Goal: Transaction & Acquisition: Obtain resource

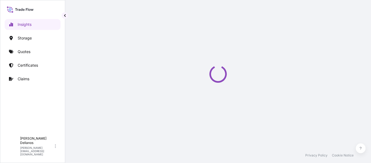
select select "2025"
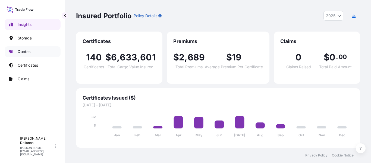
click at [20, 48] on link "Quotes" at bounding box center [33, 51] width 56 height 11
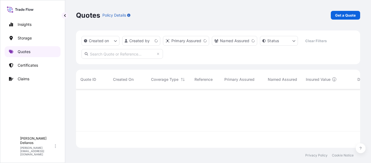
scroll to position [57, 280]
click at [349, 15] on p "Get a Quote" at bounding box center [345, 14] width 21 height 5
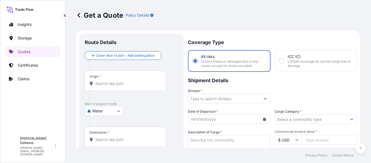
scroll to position [9, 0]
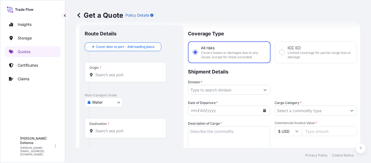
click at [117, 105] on body "Insights Storage Quotes Certificates Claims S [PERSON_NAME] [PERSON_NAME][EMAIL…" at bounding box center [185, 81] width 371 height 163
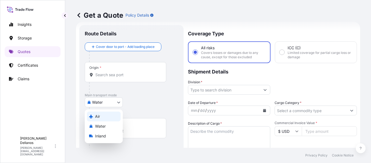
click at [96, 119] on span "Air" at bounding box center [97, 115] width 5 height 5
select select "Air"
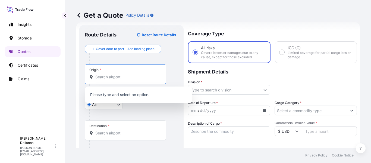
click at [105, 77] on input "Origin *" at bounding box center [127, 76] width 64 height 5
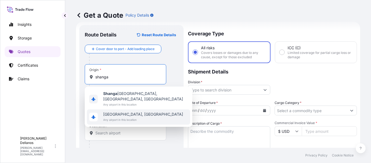
click at [122, 111] on span "[GEOGRAPHIC_DATA], [GEOGRAPHIC_DATA]" at bounding box center [143, 113] width 80 height 5
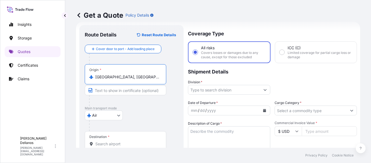
scroll to position [36, 0]
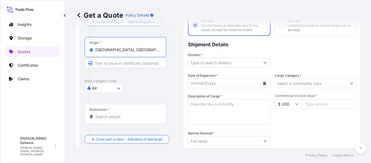
type input "[GEOGRAPHIC_DATA], [GEOGRAPHIC_DATA]"
click at [108, 116] on input "Destination *" at bounding box center [127, 116] width 64 height 5
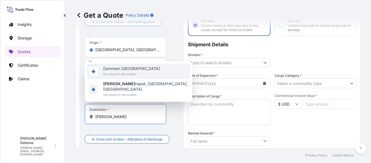
click at [116, 71] on span "Dammam [GEOGRAPHIC_DATA]" at bounding box center [131, 68] width 57 height 5
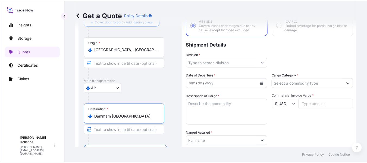
scroll to position [0, 0]
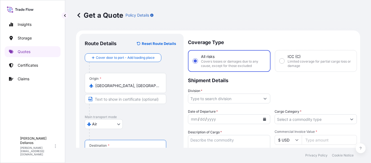
type input "Dammam [GEOGRAPHIC_DATA]"
click at [204, 99] on input "Division *" at bounding box center [224, 98] width 72 height 10
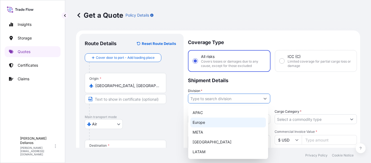
click at [200, 120] on div "Europe" at bounding box center [227, 122] width 75 height 10
type input "Europe"
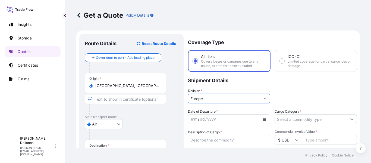
click at [223, 118] on div "mm / dd / yyyy" at bounding box center [224, 119] width 72 height 10
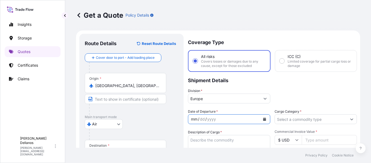
click at [263, 118] on icon "Calendar" at bounding box center [264, 118] width 3 height 3
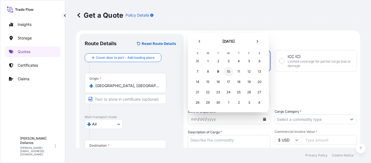
click at [228, 72] on div "10" at bounding box center [228, 72] width 10 height 10
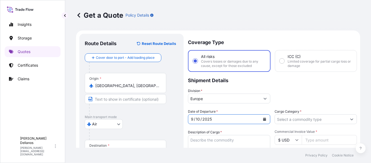
click at [298, 116] on input "Cargo Category *" at bounding box center [311, 119] width 72 height 10
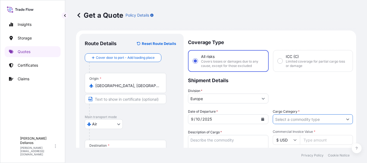
click at [349, 120] on form "Route Details Reset Route Details Cover door to port - Add loading place Place …" at bounding box center [216, 158] width 280 height 257
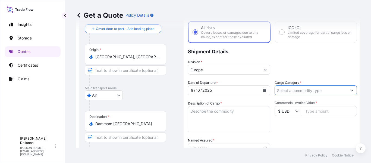
scroll to position [42, 0]
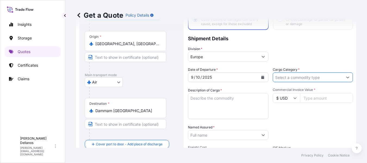
click at [348, 77] on div at bounding box center [313, 77] width 80 height 10
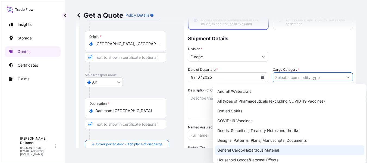
click at [256, 150] on div "General Cargo/Hazardous Material" at bounding box center [289, 150] width 149 height 10
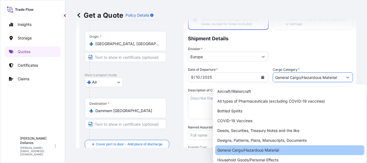
type input "General Cargo/Hazardous Material"
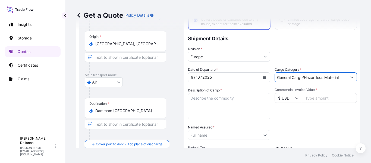
click at [201, 99] on textarea "Description of Cargo *" at bounding box center [229, 106] width 82 height 26
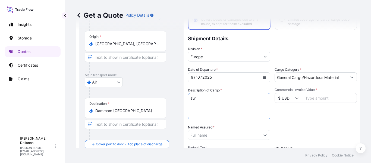
type textarea "a"
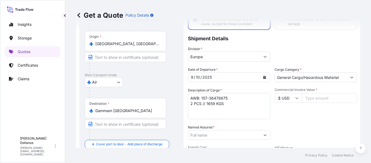
click at [195, 109] on textarea "AWB: 157-36478875 2 PCS // 1659 KGS" at bounding box center [229, 106] width 82 height 26
paste textarea "ASSEMBLY KITS OF BALL VALVES"
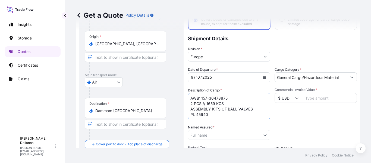
type textarea "AWB: 157-36478875 2 PCS // 1659 KGS ASSEMBLY KITS OF BALL VALVES PL 45640"
click at [315, 98] on input "Commercial Invoice Value *" at bounding box center [329, 98] width 55 height 10
type input "7362"
click at [285, 124] on div "Date of Departure * [DATE] Cargo Category * General Cargo/Hazardous Material De…" at bounding box center [272, 134] width 169 height 135
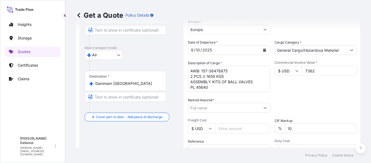
scroll to position [96, 0]
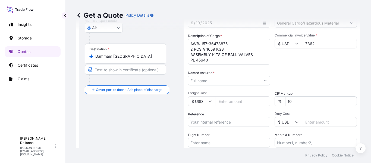
click at [216, 84] on input "Named Assured *" at bounding box center [224, 80] width 72 height 10
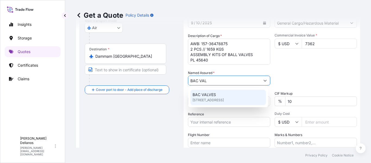
click at [206, 95] on span "BAC VALVES" at bounding box center [203, 94] width 23 height 5
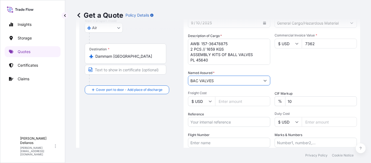
scroll to position [140, 0]
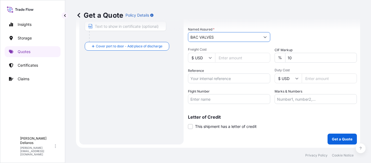
type input "BAC VALVES"
click at [216, 78] on input "Reference" at bounding box center [229, 78] width 82 height 10
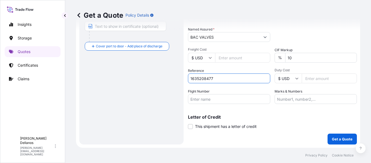
type input "1635208477"
click at [221, 99] on input "Flight Number" at bounding box center [229, 99] width 82 height 10
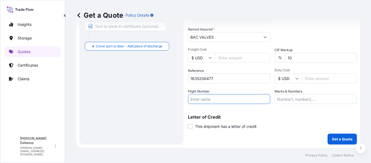
click at [194, 98] on input "Flight Number" at bounding box center [229, 99] width 82 height 10
type input "QR8961"
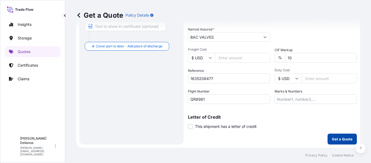
click at [332, 138] on p "Get a Quote" at bounding box center [342, 138] width 21 height 5
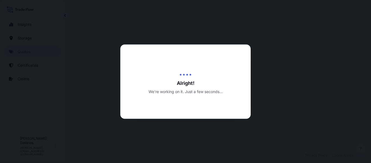
select select "Air"
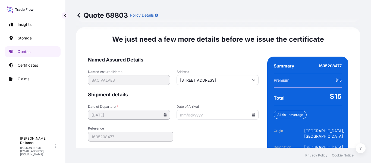
scroll to position [864, 0]
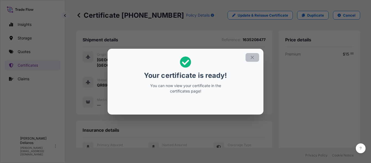
click at [253, 57] on icon "button" at bounding box center [252, 57] width 5 height 5
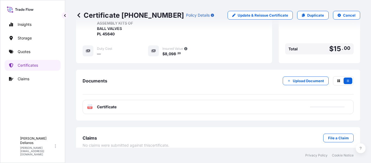
scroll to position [170, 0]
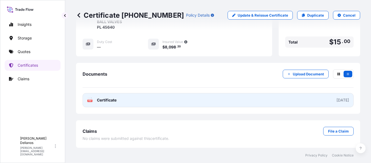
click at [98, 99] on span "Certificate" at bounding box center [107, 99] width 20 height 5
